Goal: Information Seeking & Learning: Learn about a topic

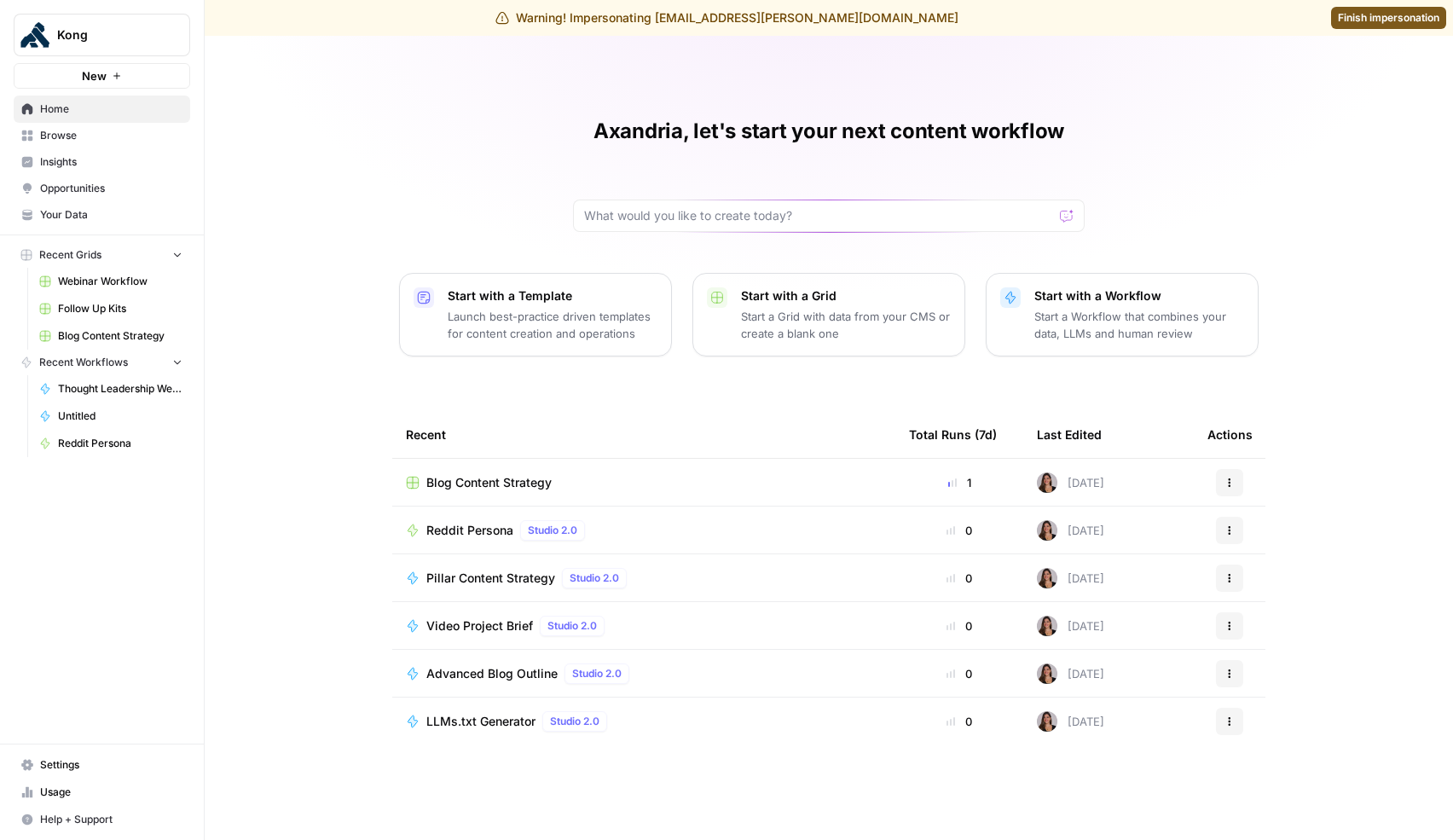
click at [88, 170] on link "Insights" at bounding box center [102, 162] width 177 height 27
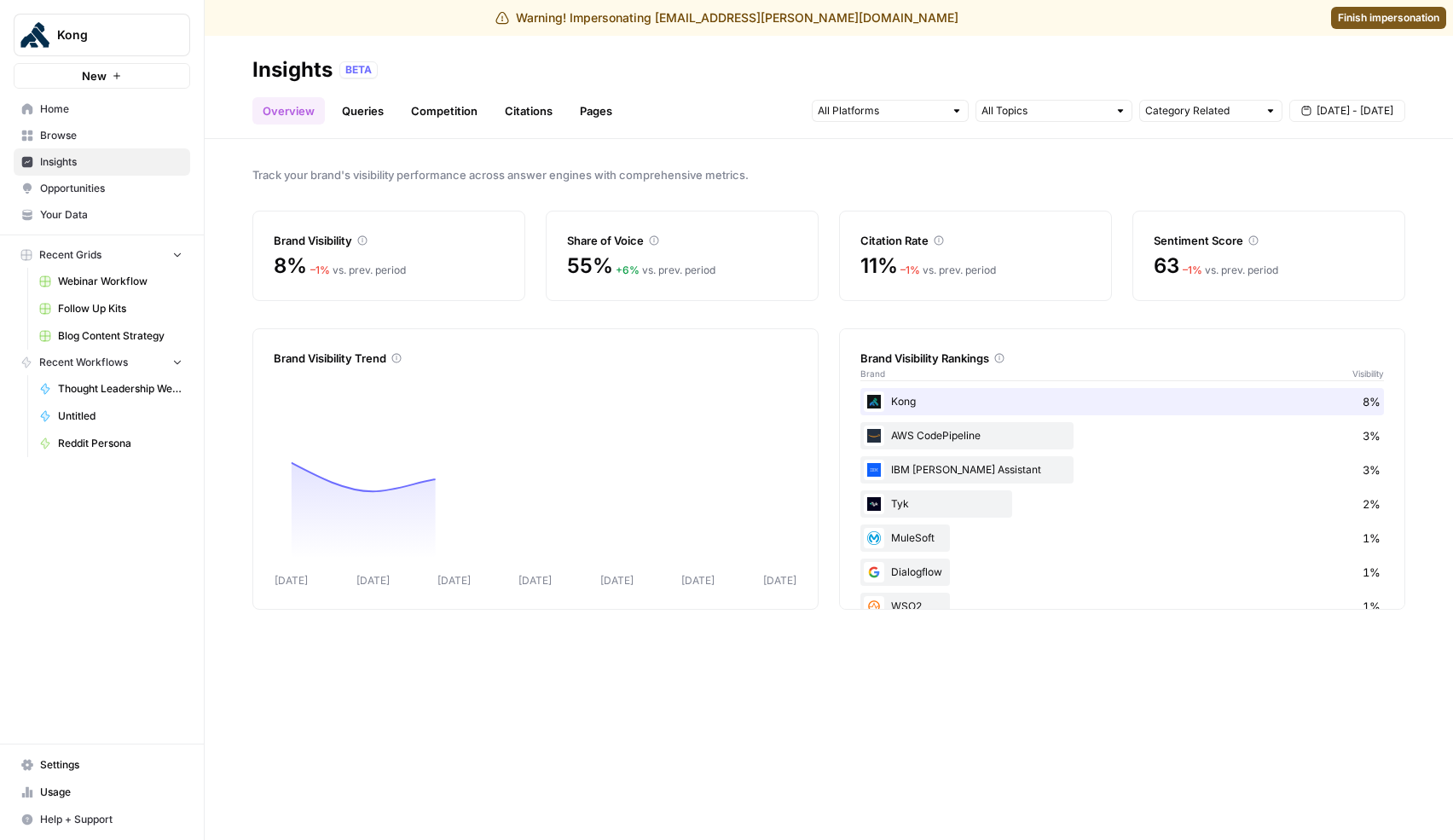
click at [368, 114] on link "Queries" at bounding box center [363, 111] width 63 height 27
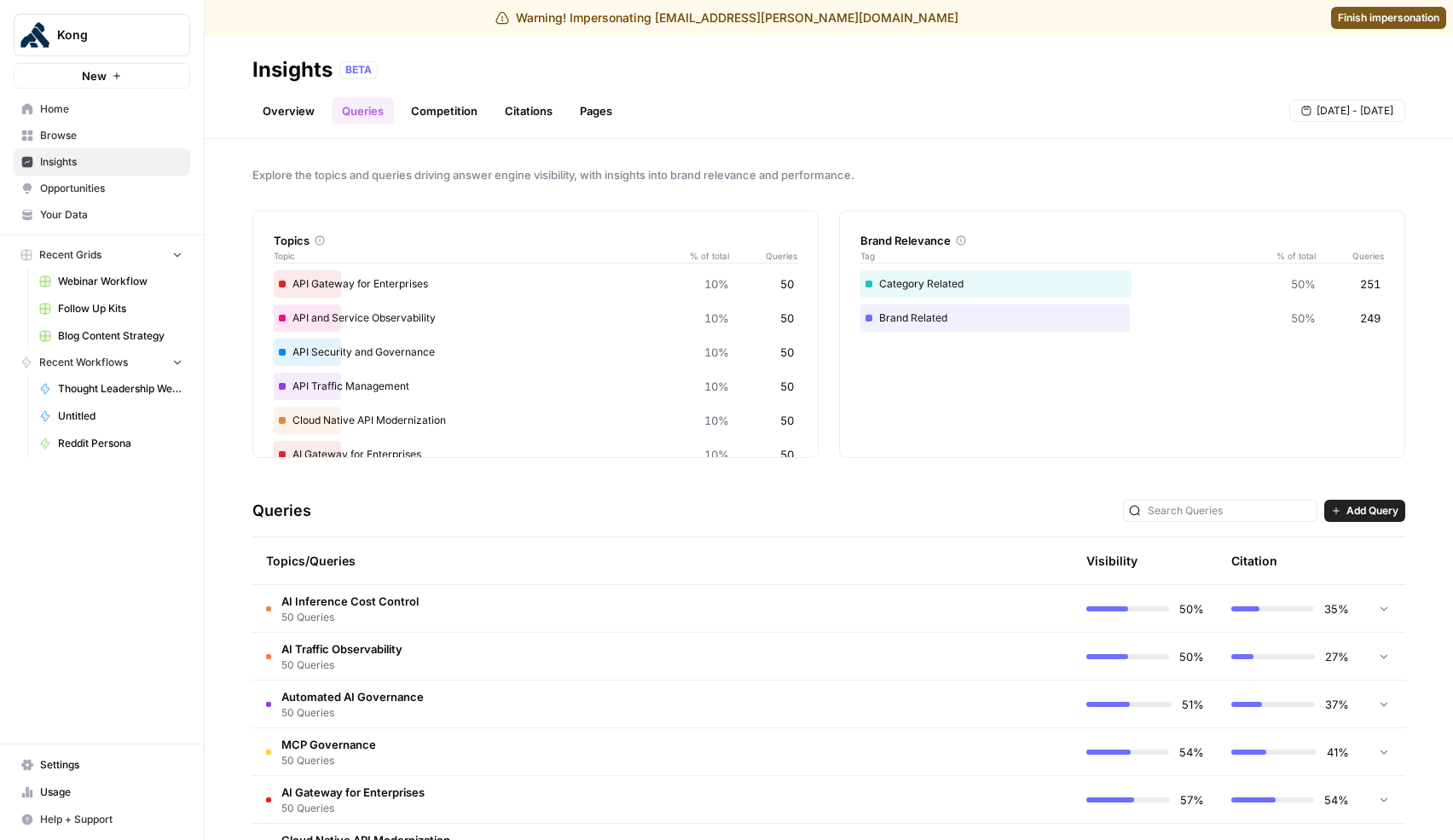
scroll to position [249, 0]
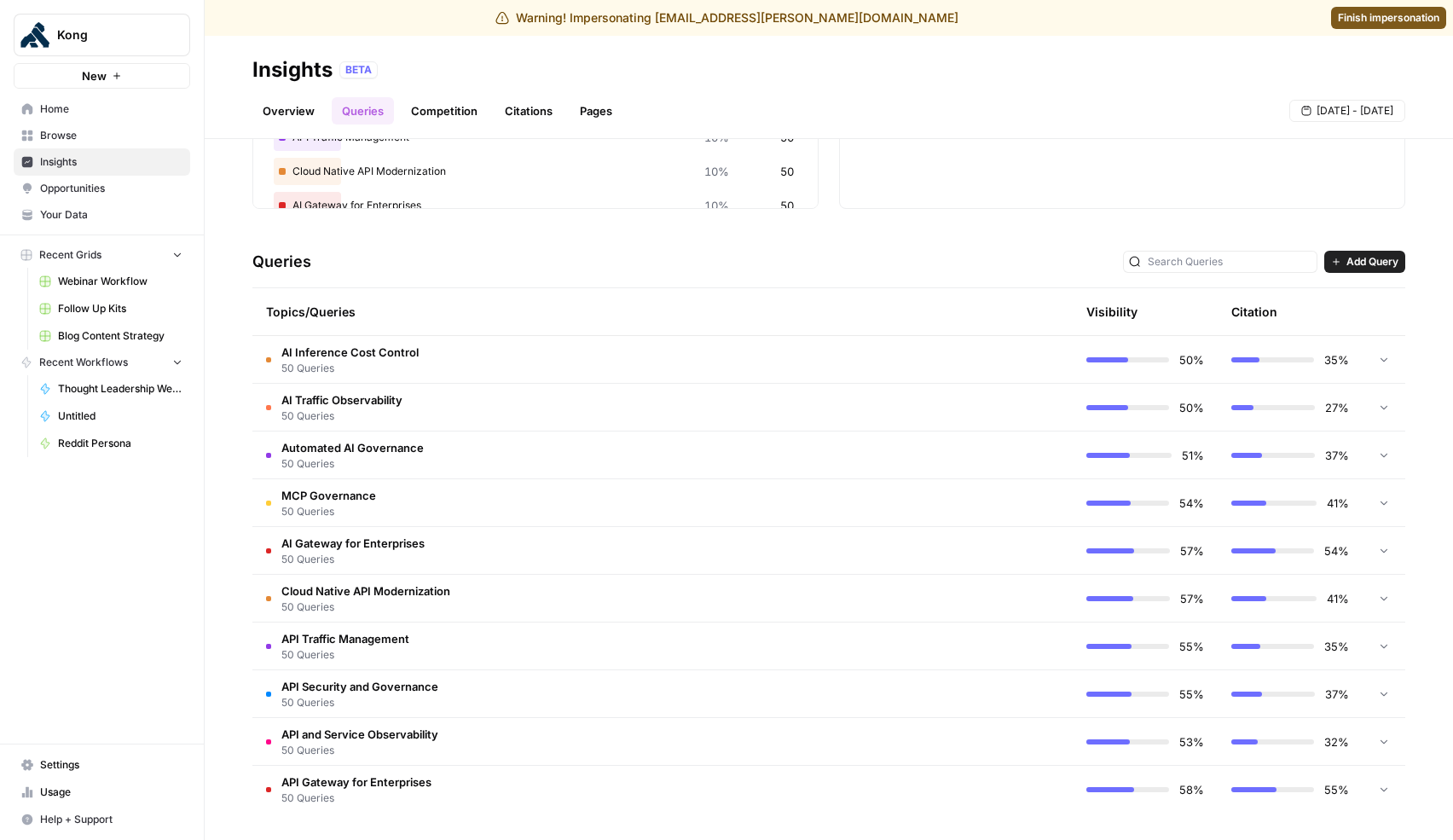
click at [683, 353] on td "AI Inference Cost Control 50 Queries" at bounding box center [590, 359] width 675 height 47
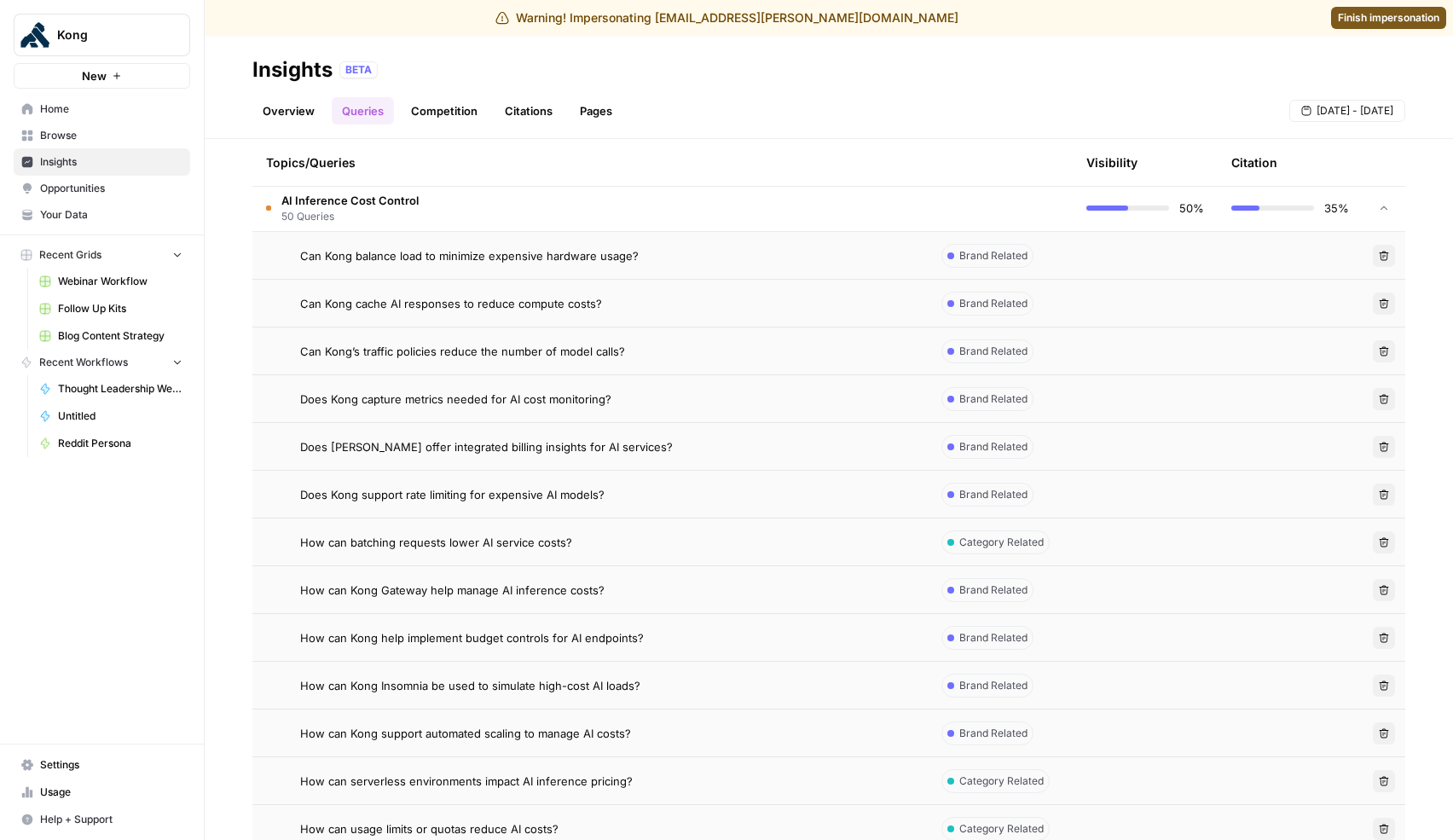
scroll to position [402, 0]
click at [687, 258] on div "Can Kong balance load to minimize expensive hardware usage?" at bounding box center [607, 254] width 614 height 17
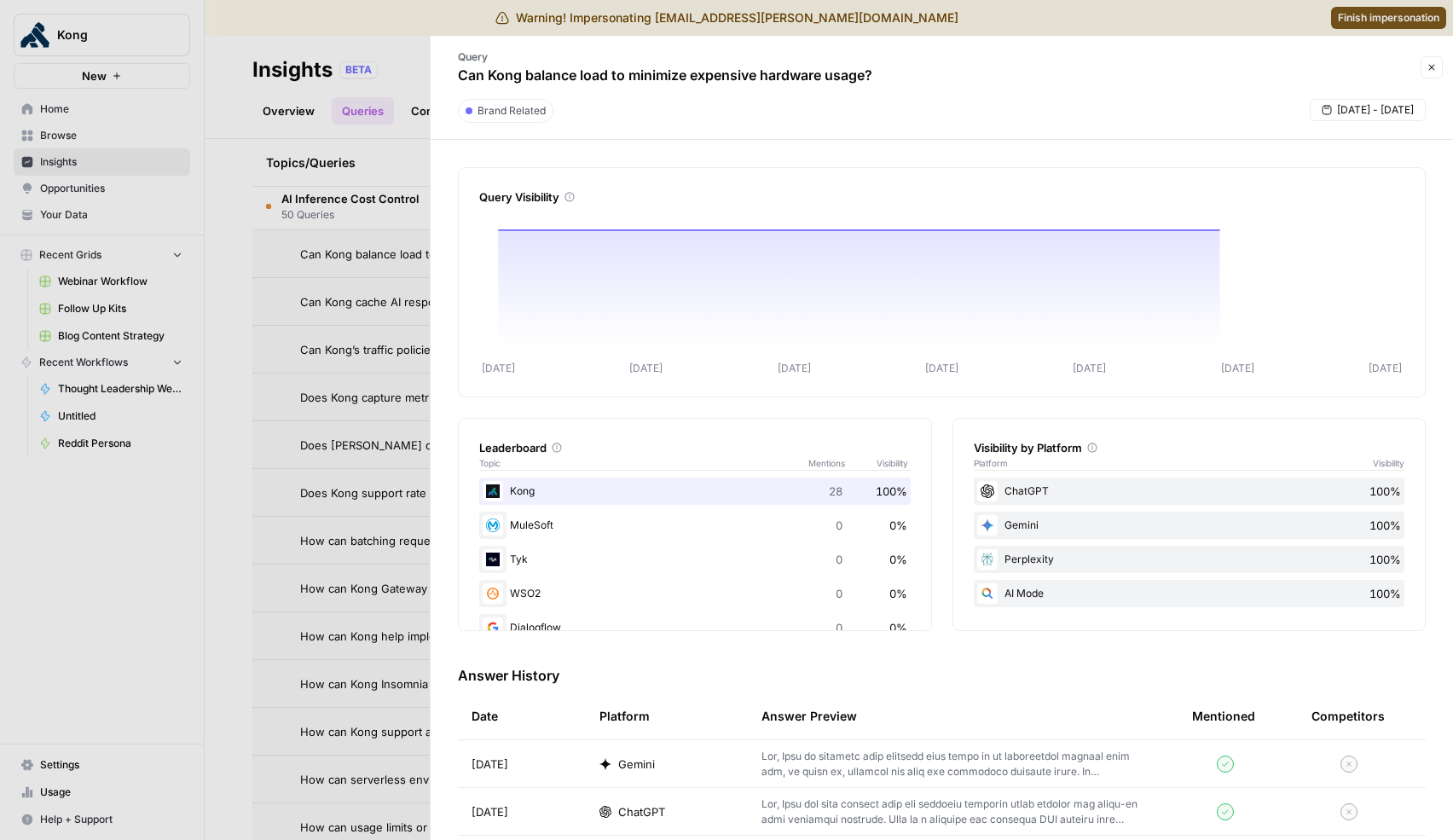
click at [390, 460] on div at bounding box center [726, 420] width 1453 height 840
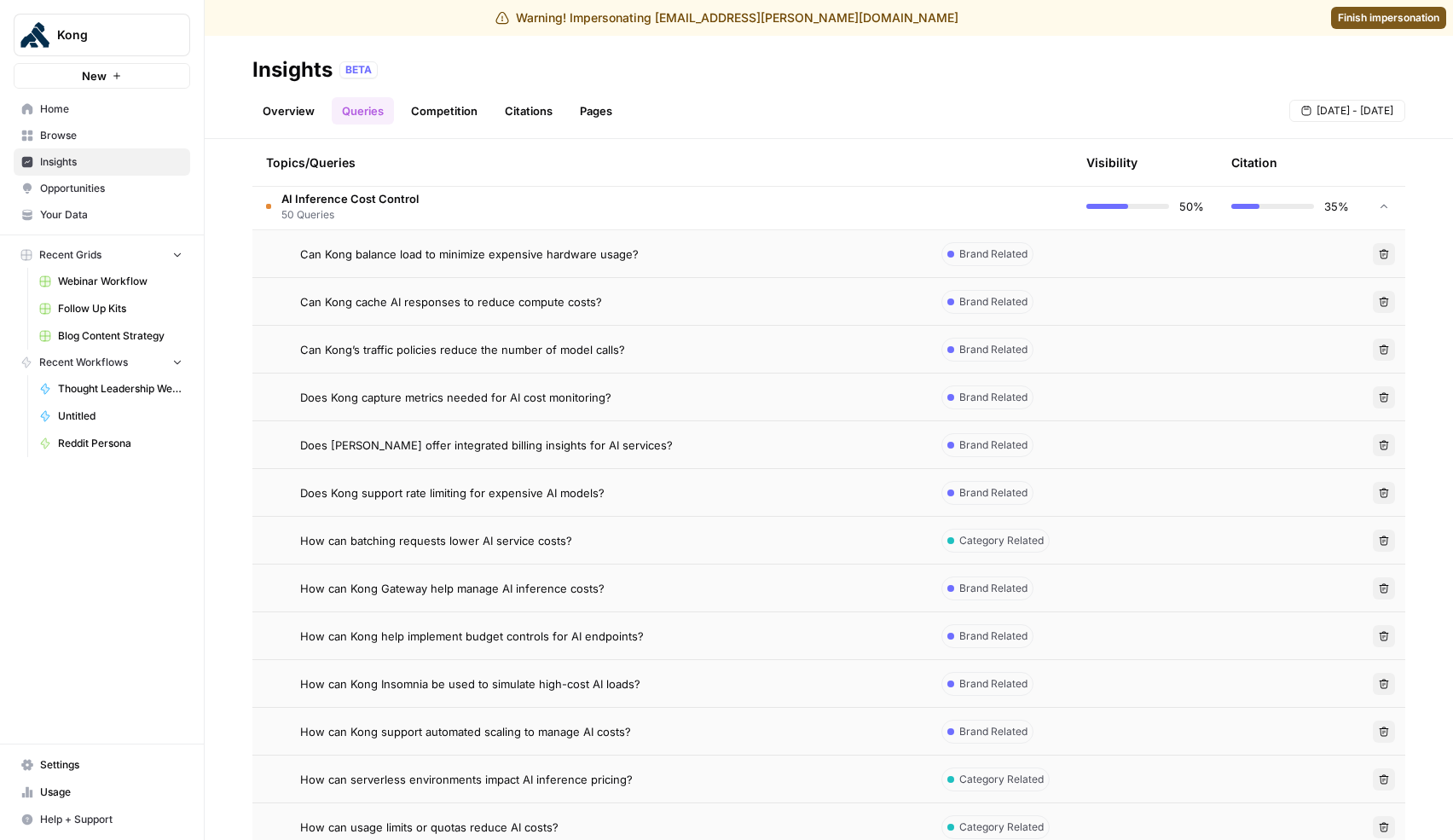
click at [462, 209] on td "AI Inference Cost Control 50 Queries" at bounding box center [590, 206] width 675 height 47
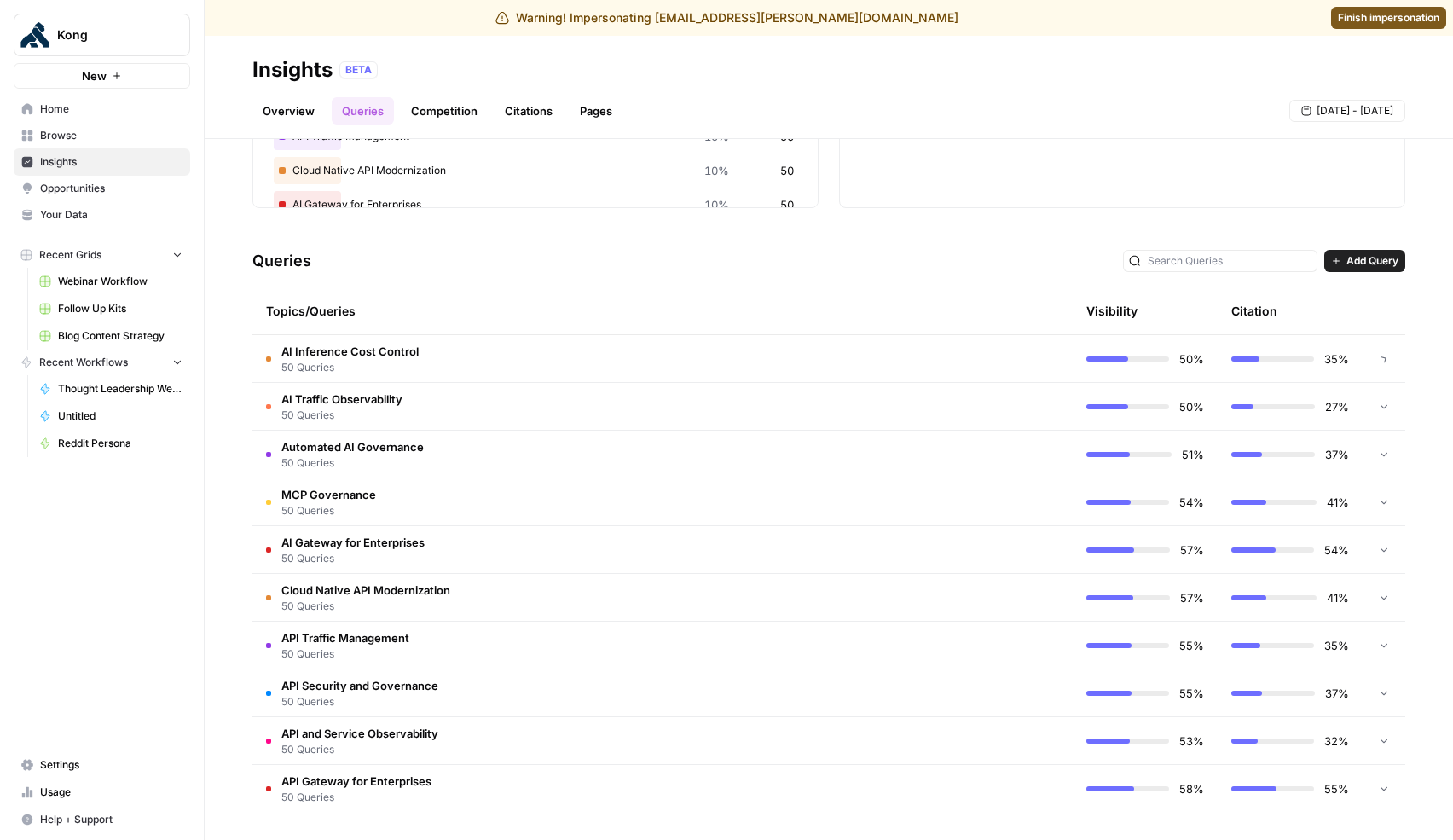
scroll to position [249, 0]
click at [441, 401] on td "AI Traffic Observability 50 Queries" at bounding box center [590, 407] width 675 height 47
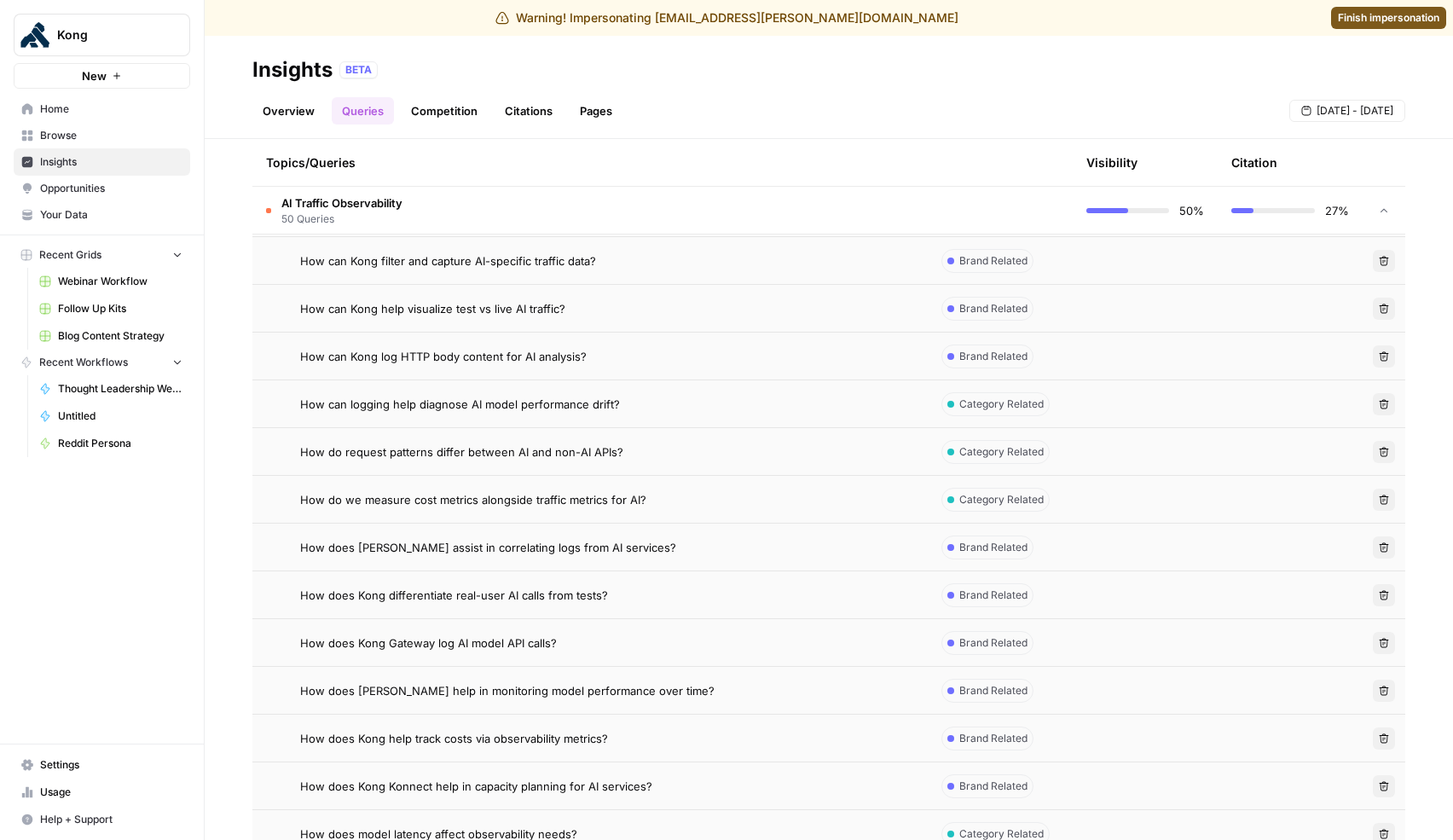
scroll to position [687, 0]
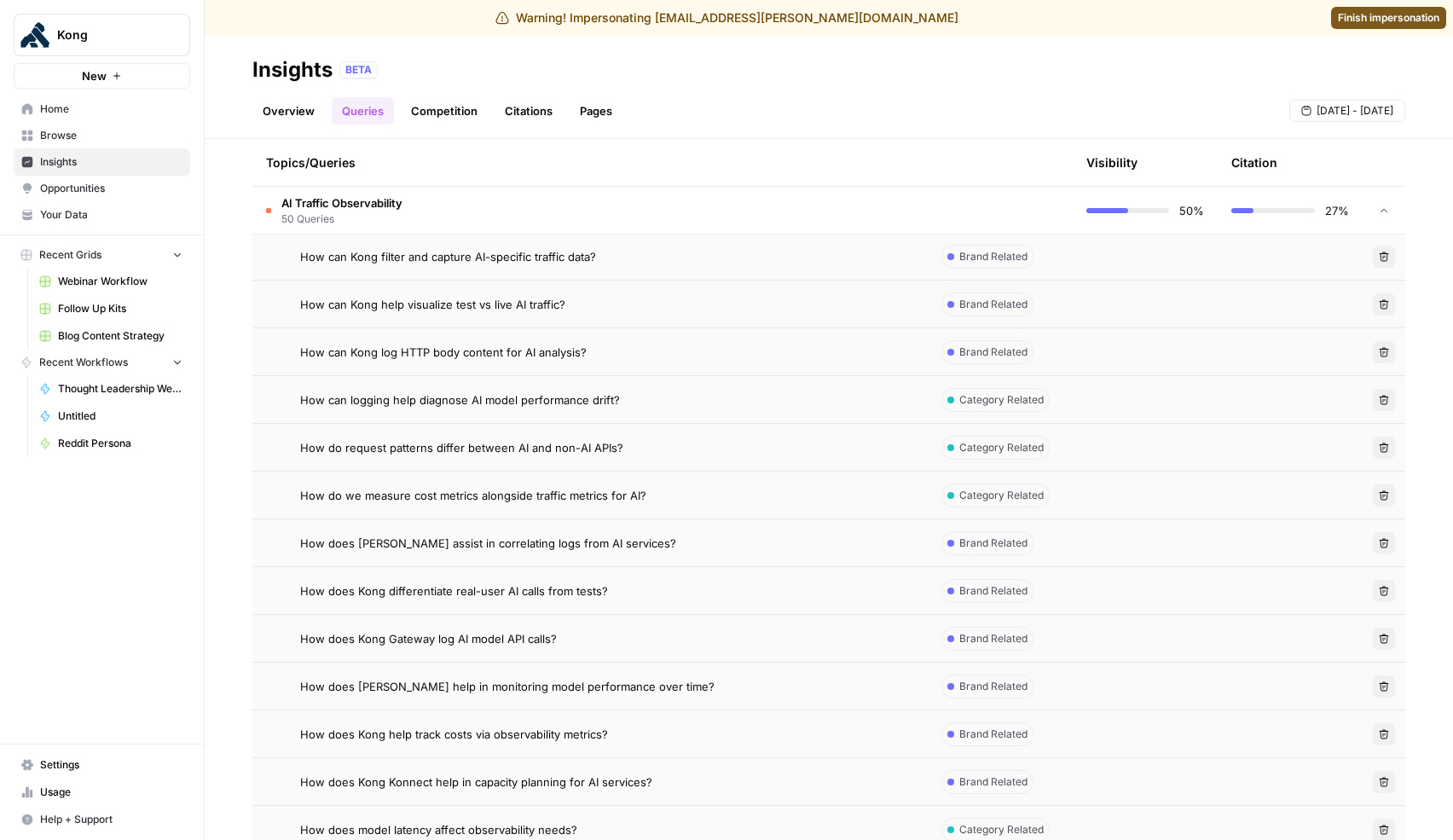
click at [672, 500] on div "How do we measure cost metrics alongside traffic metrics for AI?" at bounding box center [607, 495] width 614 height 17
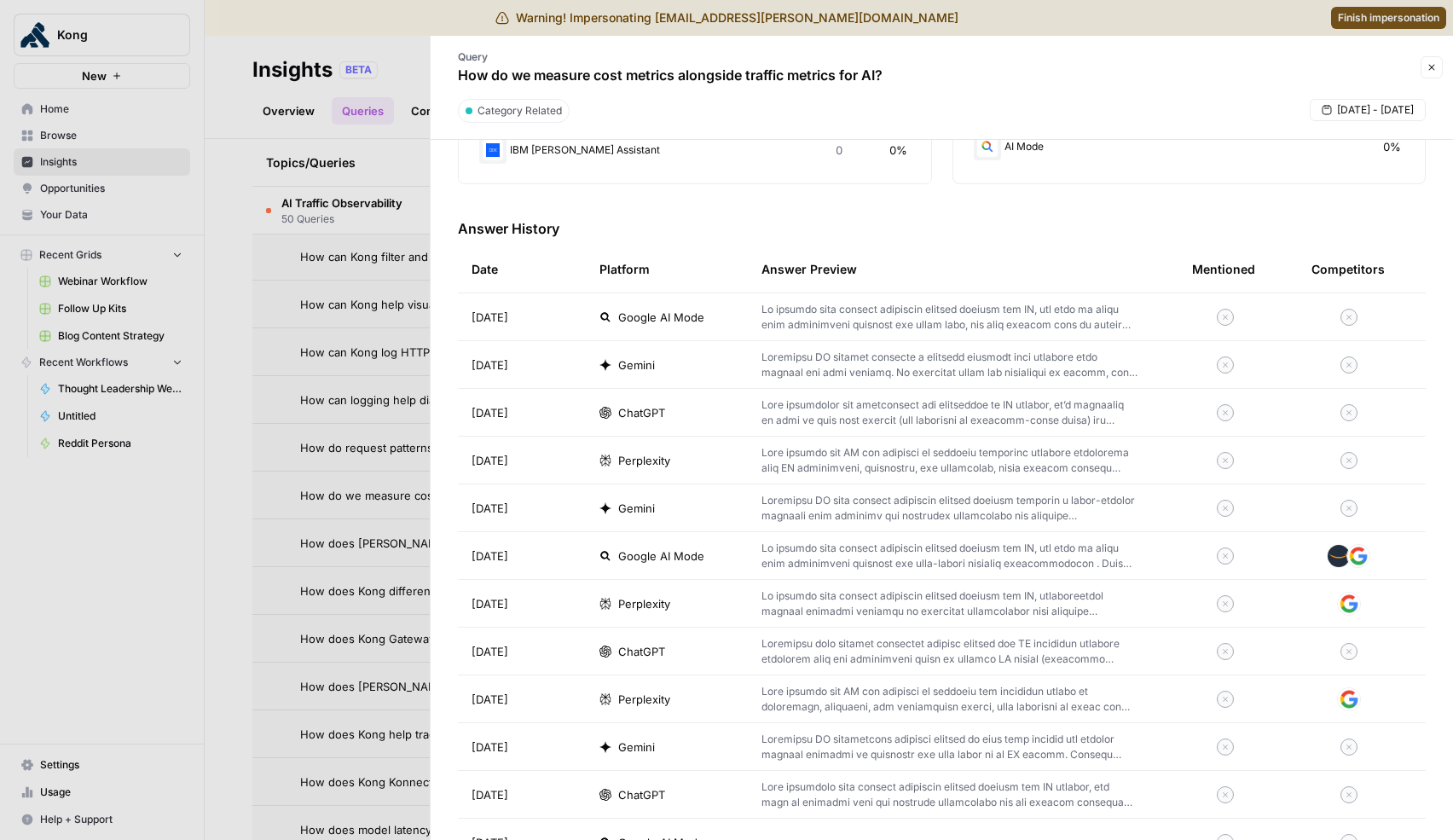
scroll to position [489, 0]
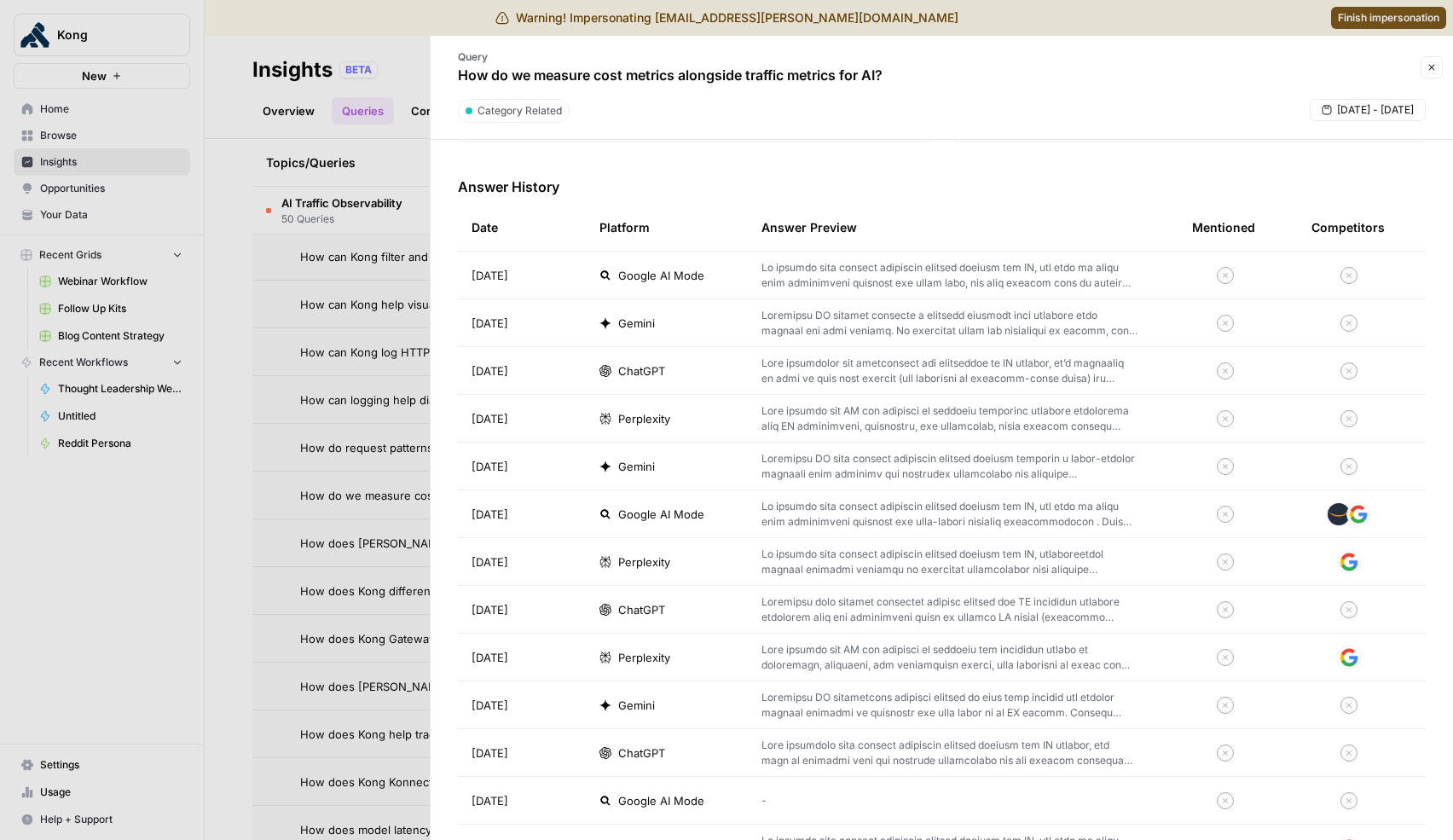
click at [736, 510] on td "Google AI Mode" at bounding box center [666, 513] width 162 height 47
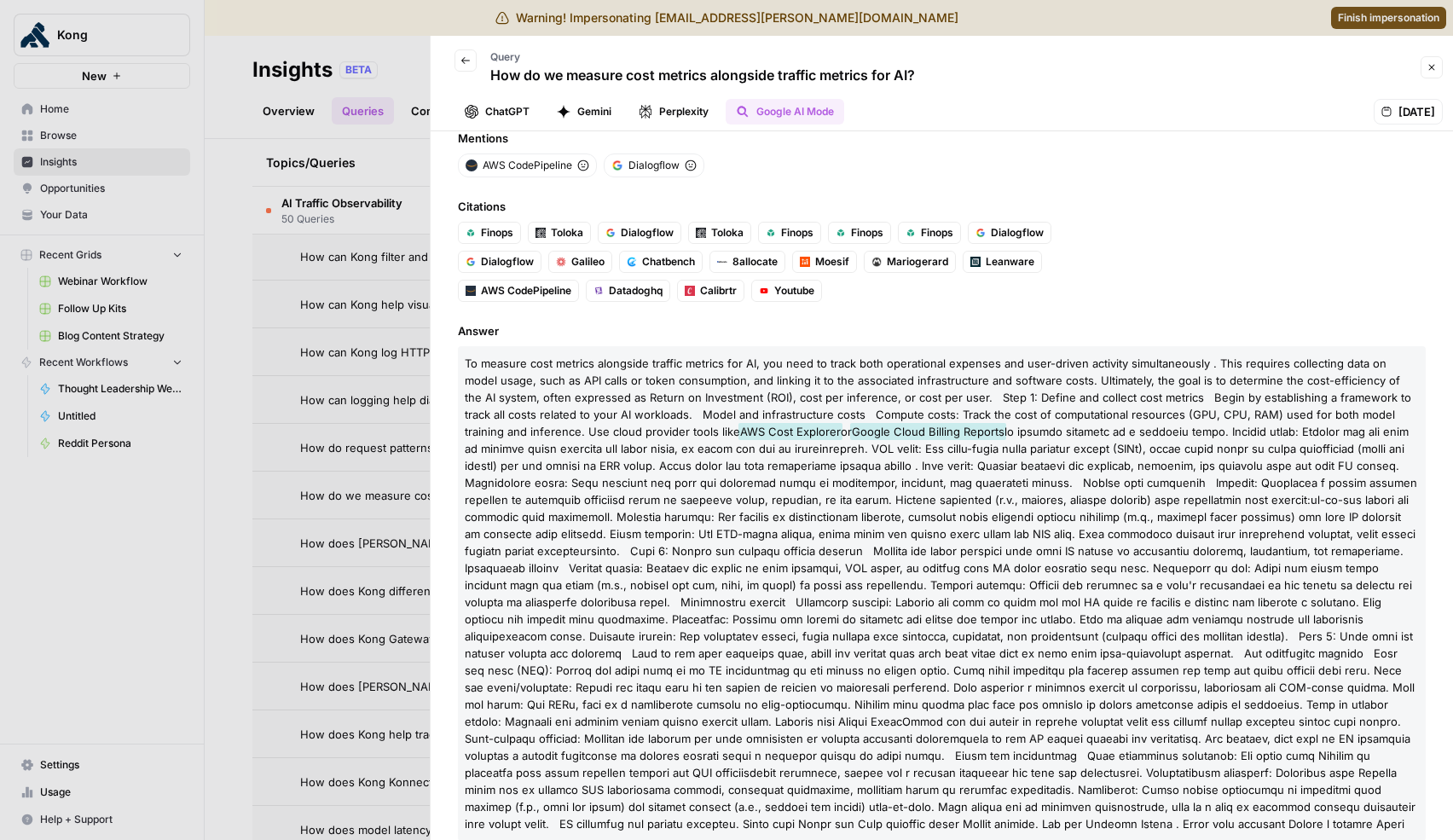
scroll to position [85, 0]
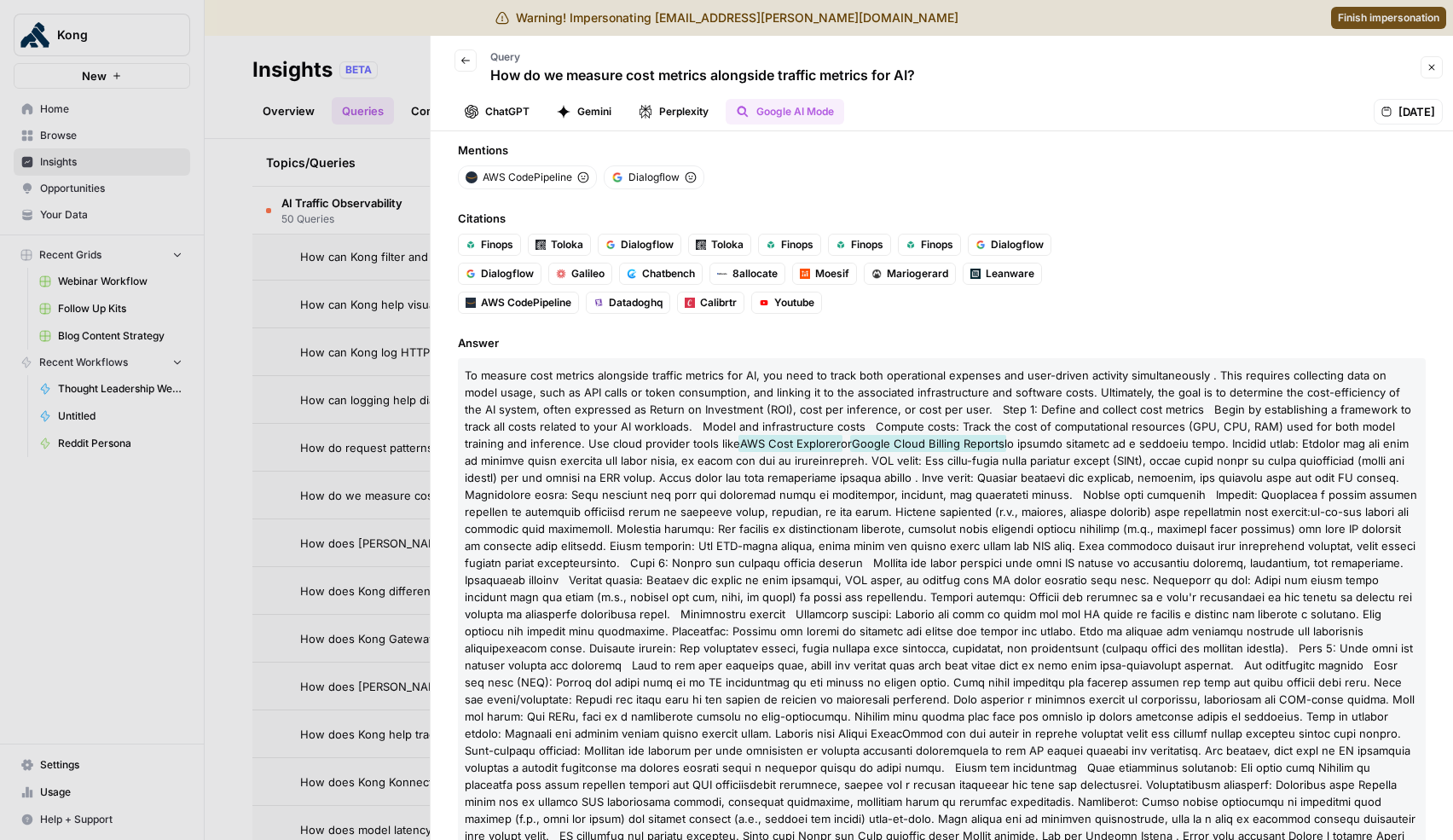
click at [1432, 71] on icon "button" at bounding box center [1432, 68] width 10 height 10
